Goal: Entertainment & Leisure: Consume media (video, audio)

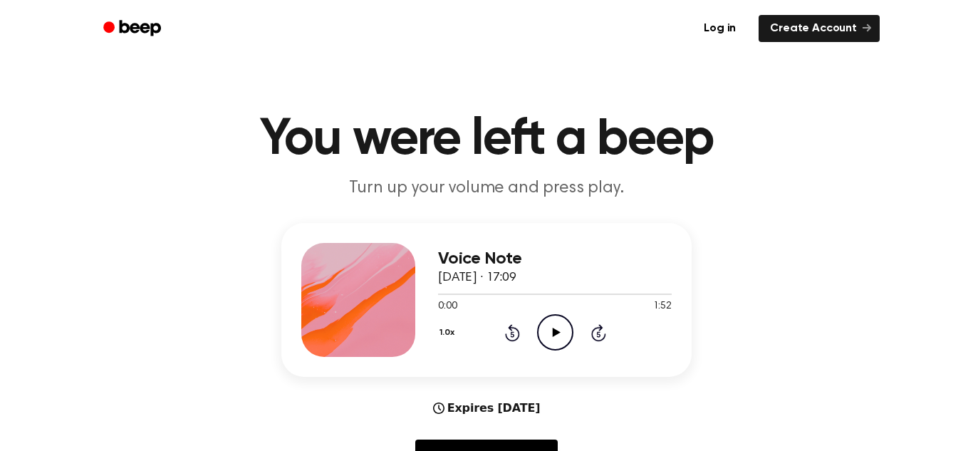
click at [552, 328] on icon at bounding box center [556, 332] width 8 height 9
click at [627, 421] on div "Expires Sep 22, 2025 Reply to Message" at bounding box center [486, 441] width 410 height 84
click at [608, 47] on div "Log in Create Account" at bounding box center [486, 28] width 786 height 57
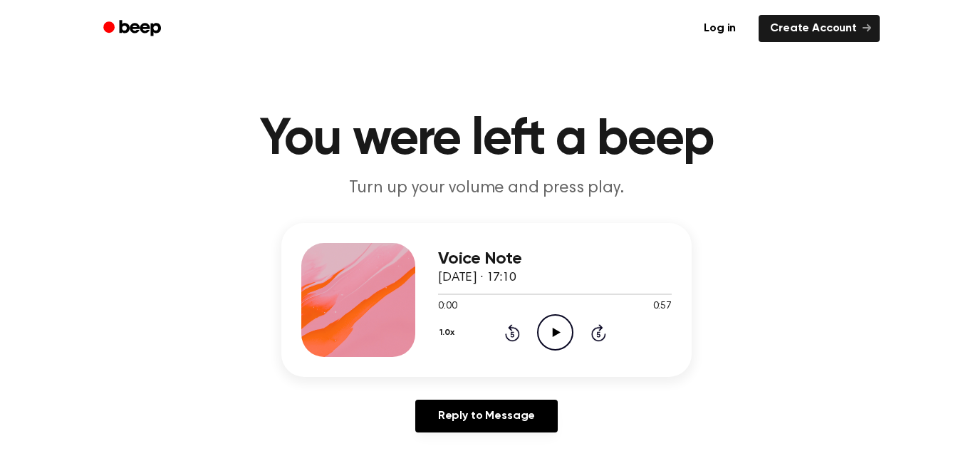
click at [548, 338] on icon "Play Audio" at bounding box center [555, 332] width 36 height 36
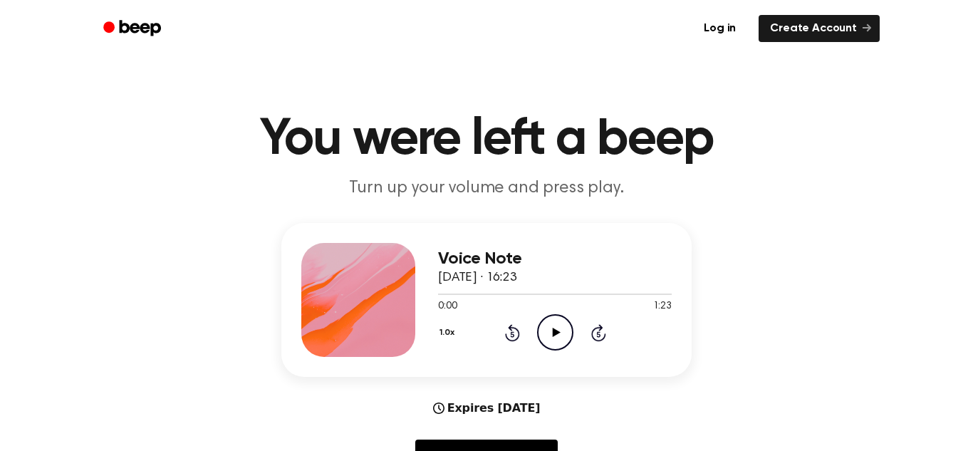
click at [559, 335] on icon "Play Audio" at bounding box center [555, 332] width 36 height 36
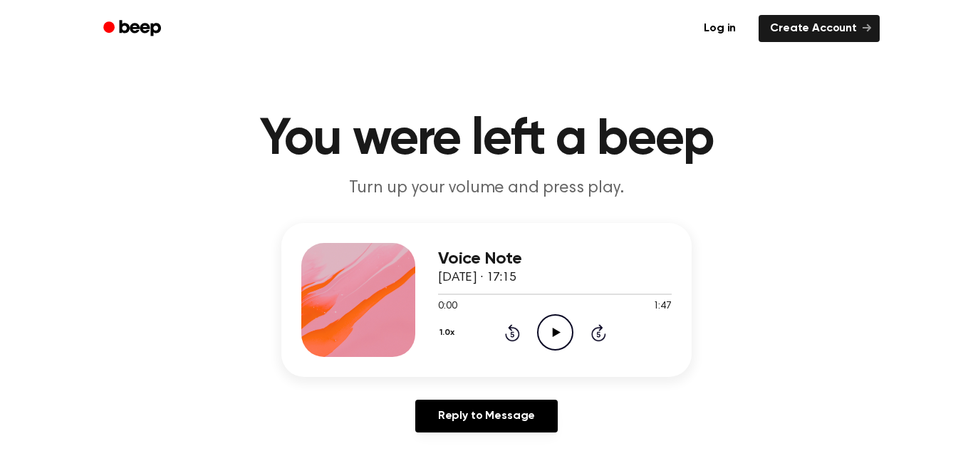
click at [552, 329] on icon at bounding box center [556, 332] width 8 height 9
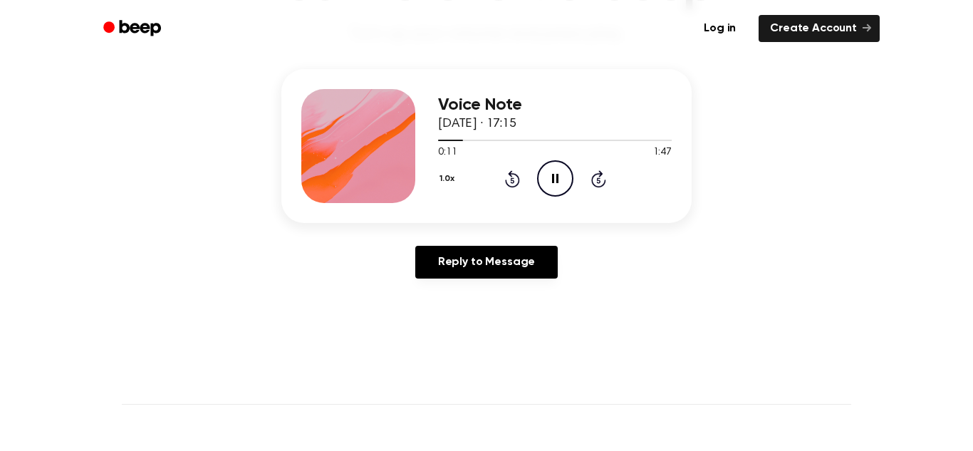
scroll to position [147, 0]
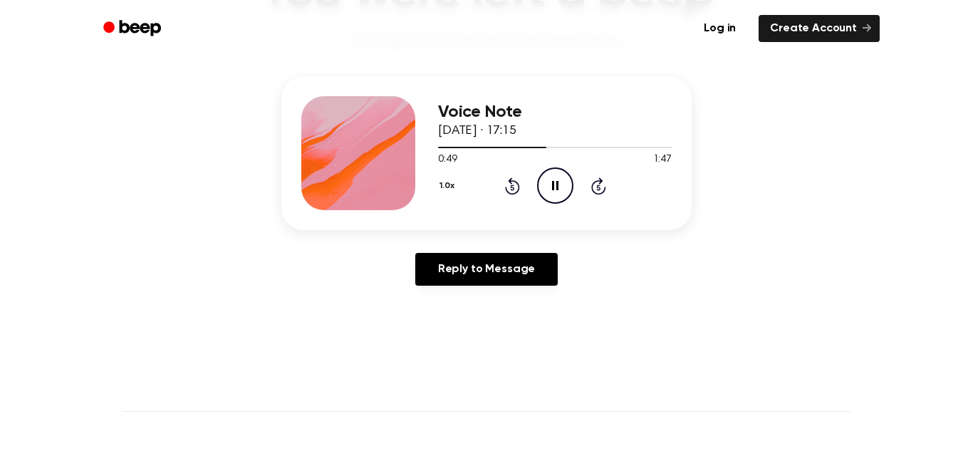
click at [555, 184] on icon "Pause Audio" at bounding box center [555, 185] width 36 height 36
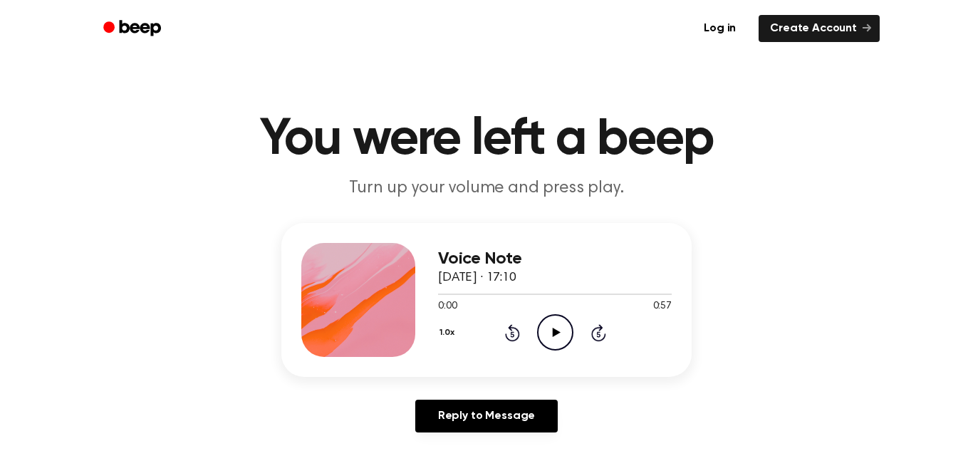
click at [553, 325] on icon "Play Audio" at bounding box center [555, 332] width 36 height 36
click at [554, 337] on icon "Play Audio" at bounding box center [555, 332] width 36 height 36
click at [552, 335] on icon at bounding box center [555, 332] width 6 height 9
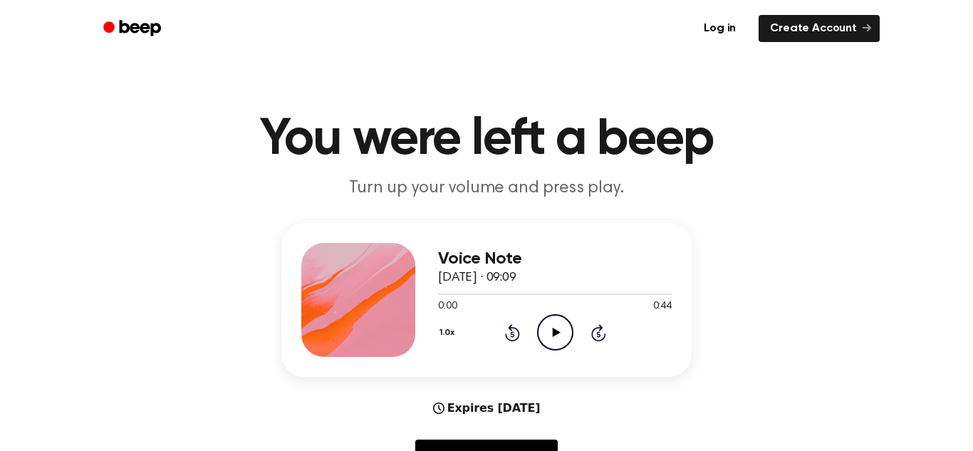
click at [560, 328] on icon "Play Audio" at bounding box center [555, 332] width 36 height 36
click at [541, 328] on icon "Play Audio" at bounding box center [555, 332] width 36 height 36
click at [549, 332] on icon "Pause Audio" at bounding box center [555, 332] width 36 height 36
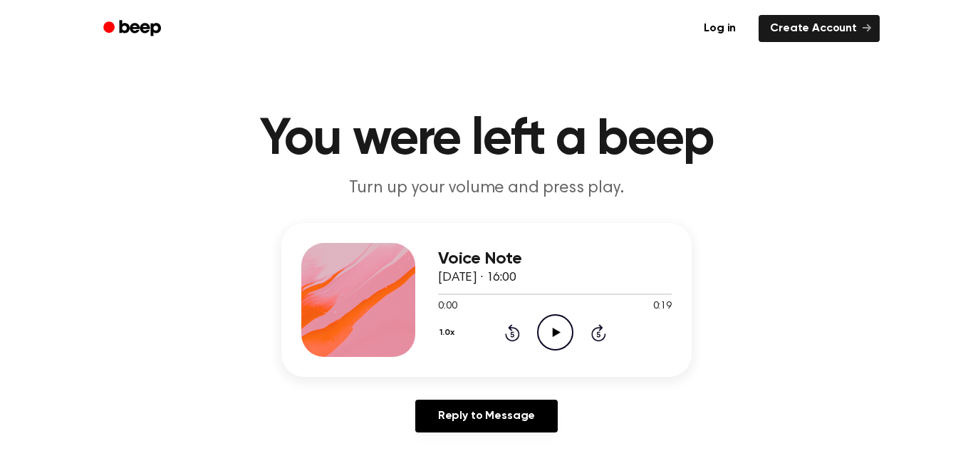
click at [567, 331] on icon "Play Audio" at bounding box center [555, 332] width 36 height 36
click at [549, 337] on icon "Play Audio" at bounding box center [555, 332] width 36 height 36
click at [563, 336] on icon "Pause Audio" at bounding box center [555, 332] width 36 height 36
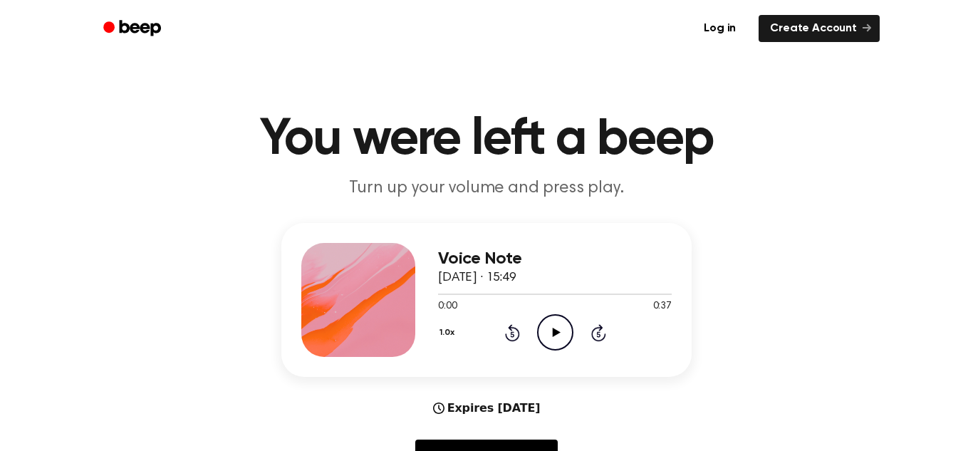
click at [558, 340] on icon "Play Audio" at bounding box center [555, 332] width 36 height 36
click at [546, 324] on icon "Play Audio" at bounding box center [555, 332] width 36 height 36
click at [565, 340] on icon "Play Audio" at bounding box center [555, 332] width 36 height 36
click at [565, 340] on icon "Pause Audio" at bounding box center [555, 332] width 36 height 36
click at [565, 340] on icon "Play Audio" at bounding box center [555, 332] width 36 height 36
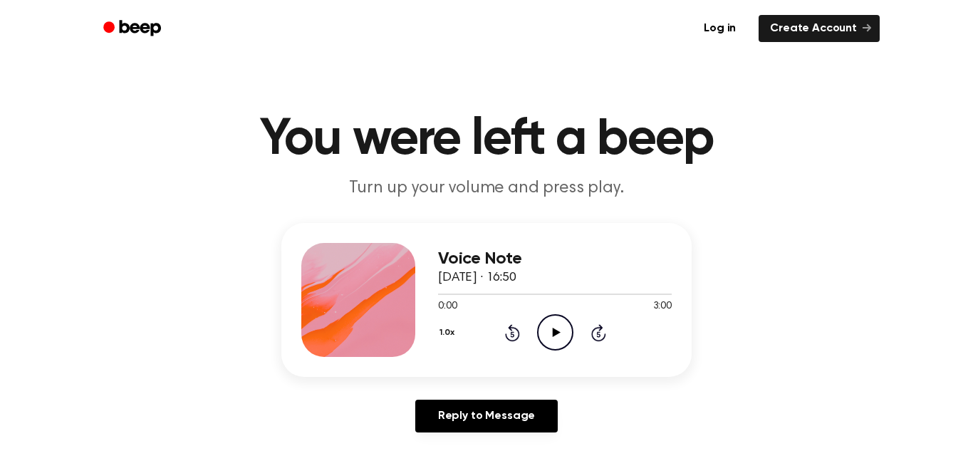
click at [545, 335] on icon "Play Audio" at bounding box center [555, 332] width 36 height 36
click at [558, 340] on icon "Pause Audio" at bounding box center [555, 332] width 36 height 36
click at [557, 333] on icon at bounding box center [556, 332] width 8 height 9
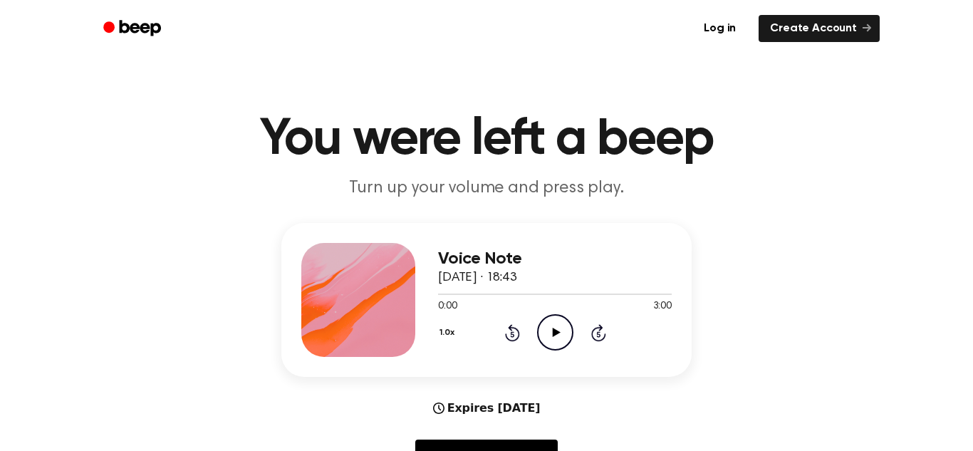
click at [550, 335] on icon "Play Audio" at bounding box center [555, 332] width 36 height 36
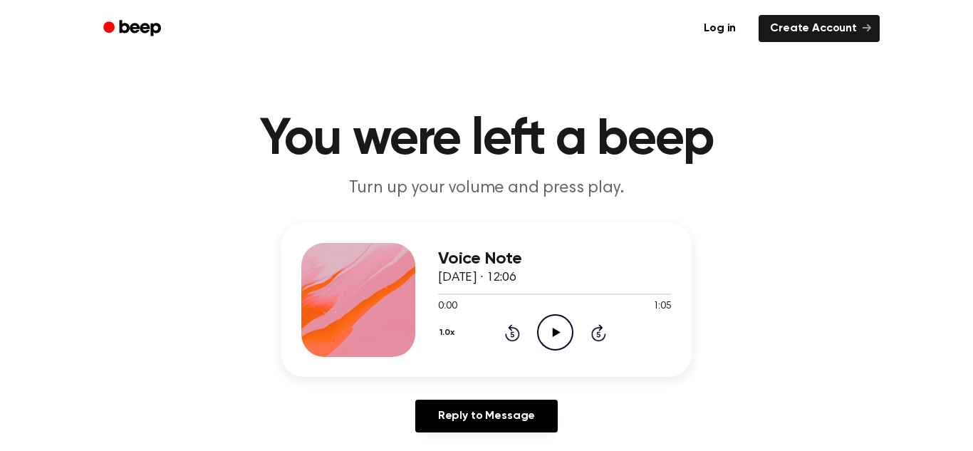
click at [562, 340] on icon "Play Audio" at bounding box center [555, 332] width 36 height 36
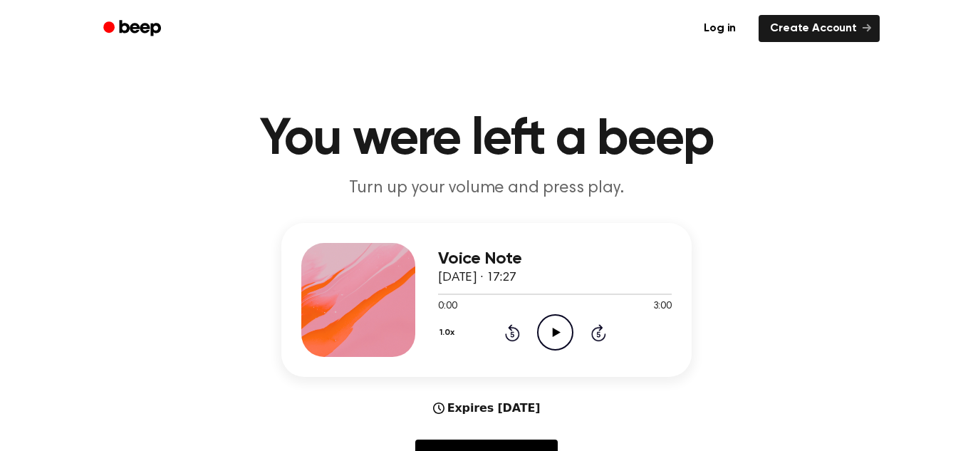
click at [546, 332] on icon "Play Audio" at bounding box center [555, 332] width 36 height 36
click at [552, 339] on icon "Pause Audio" at bounding box center [555, 332] width 36 height 36
click at [538, 334] on icon "Play Audio" at bounding box center [555, 332] width 36 height 36
click at [563, 341] on icon "Play Audio" at bounding box center [555, 332] width 36 height 36
click at [562, 318] on icon "Pause Audio" at bounding box center [555, 332] width 36 height 36
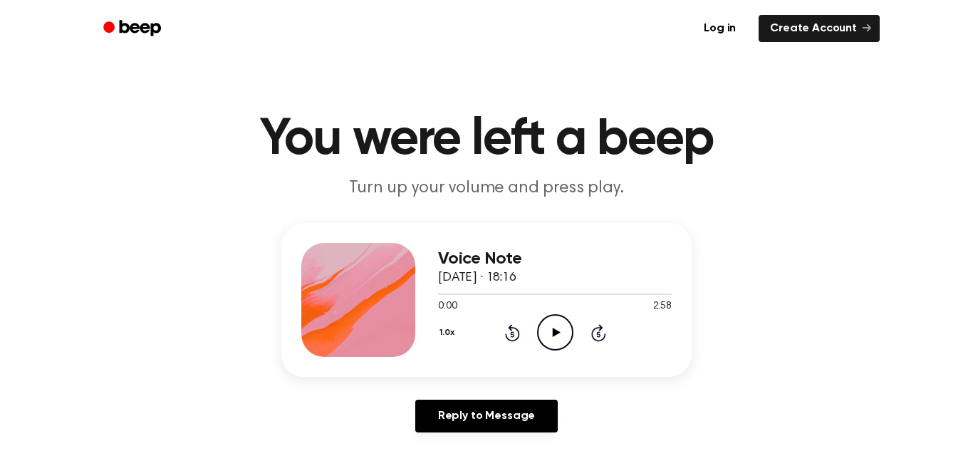
click at [548, 332] on icon "Play Audio" at bounding box center [555, 332] width 36 height 36
click at [555, 328] on icon at bounding box center [555, 332] width 6 height 9
